Goal: Find specific page/section: Find specific page/section

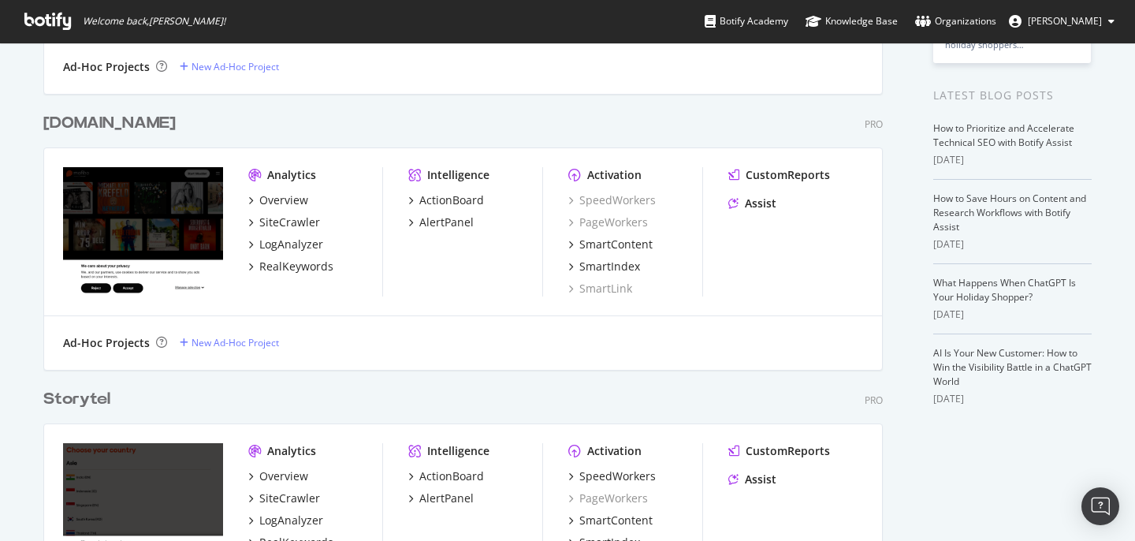
scroll to position [419, 0]
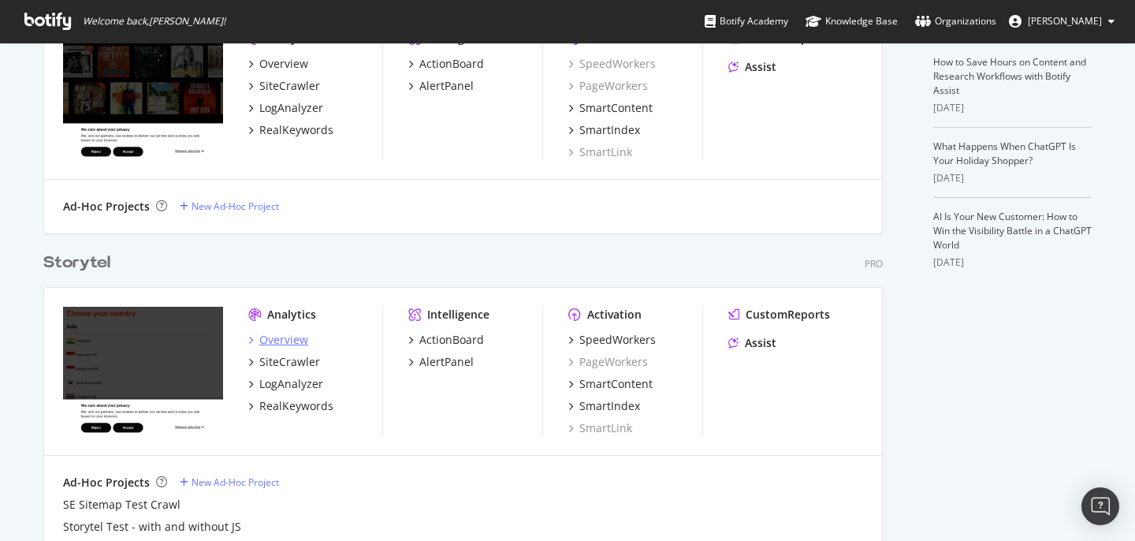
click at [288, 337] on div "Overview" at bounding box center [283, 340] width 49 height 16
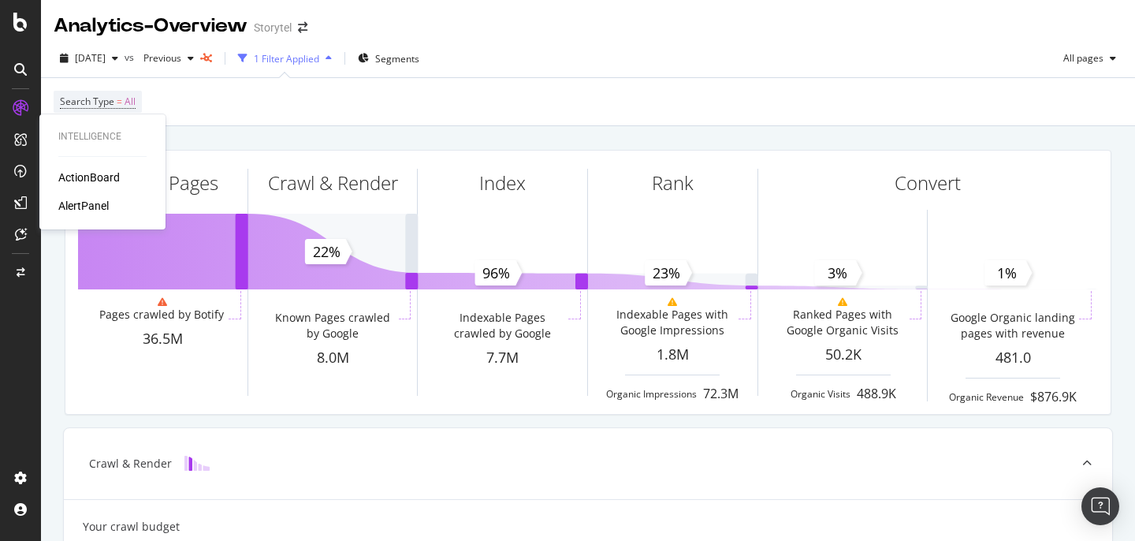
click at [85, 184] on div "ActionBoard" at bounding box center [88, 177] width 61 height 16
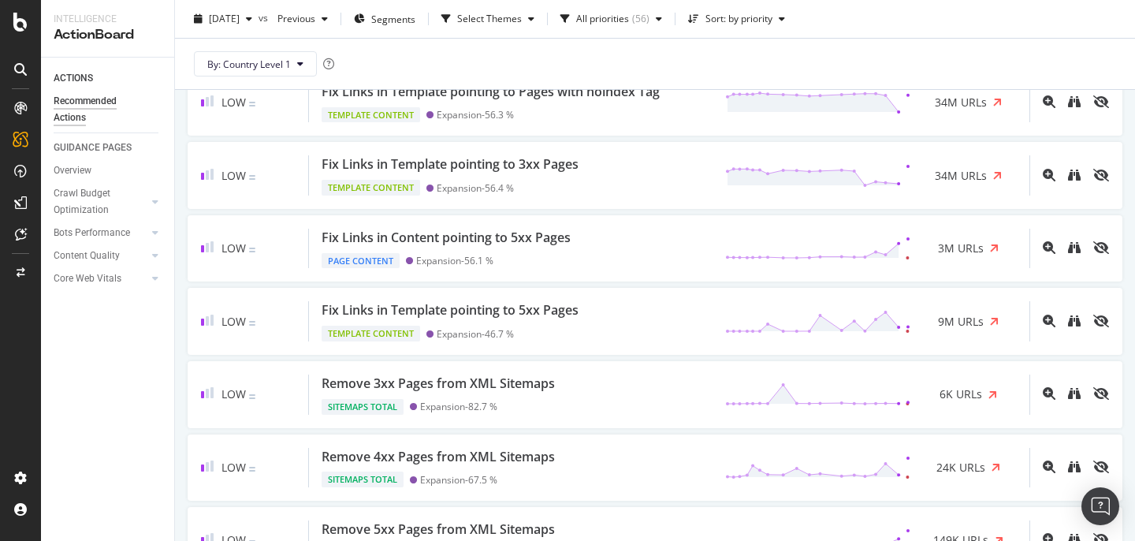
scroll to position [1501, 0]
